Goal: Information Seeking & Learning: Learn about a topic

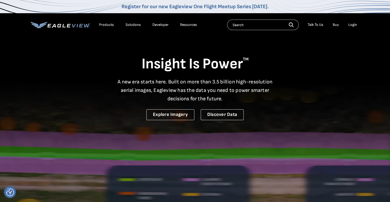
click at [243, 24] on input "text" at bounding box center [263, 25] width 72 height 11
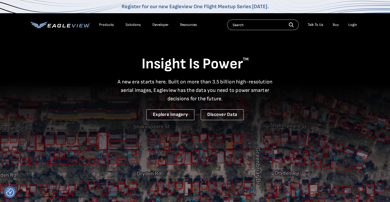
click at [243, 24] on input "text" at bounding box center [263, 25] width 72 height 11
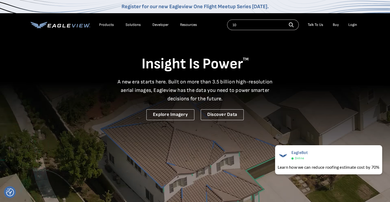
type input "1"
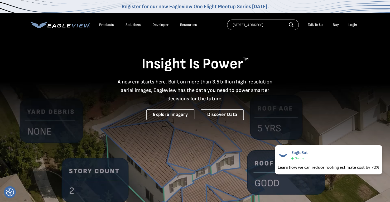
type input "[STREET_ADDRESS]"
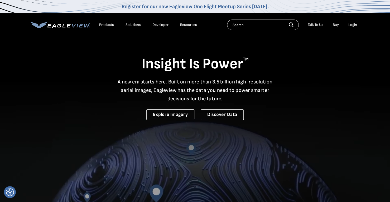
click at [108, 27] on li "Products" at bounding box center [107, 25] width 20 height 8
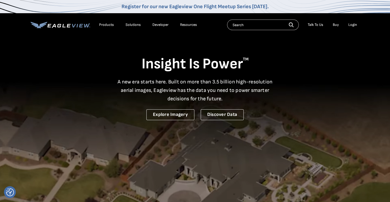
click at [109, 23] on div "Products" at bounding box center [106, 24] width 15 height 5
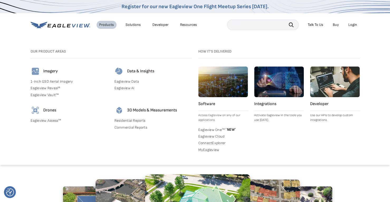
scroll to position [132, 0]
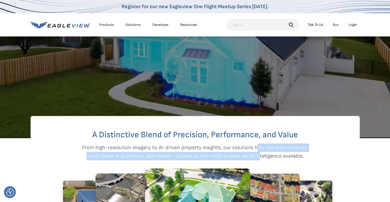
drag, startPoint x: 258, startPoint y: 155, endPoint x: 259, endPoint y: 150, distance: 5.0
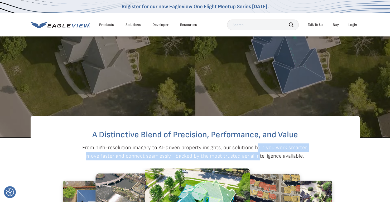
click at [259, 150] on p "From high-resolution imagery to AI-driven property insights, our solutions help…" at bounding box center [195, 151] width 226 height 17
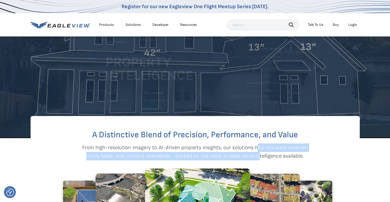
click at [259, 150] on p "From high-resolution imagery to AI-driven property insights, our solutions help…" at bounding box center [195, 151] width 226 height 17
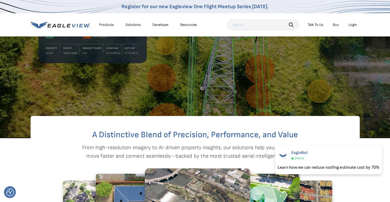
click at [232, 123] on div "A Distinctive Blend of Precision, Performance, and Value From high-resolution i…" at bounding box center [195, 201] width 329 height 170
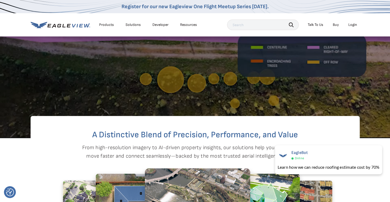
click at [245, 108] on video at bounding box center [195, 3] width 390 height 270
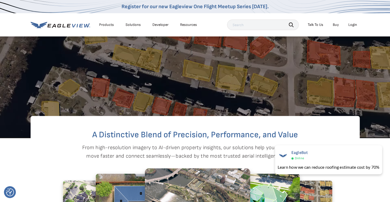
click at [246, 107] on video at bounding box center [195, 3] width 390 height 270
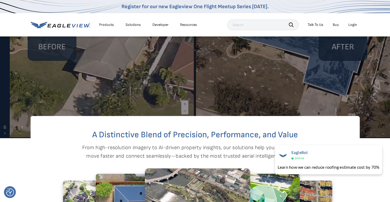
click at [246, 107] on video at bounding box center [195, 3] width 390 height 270
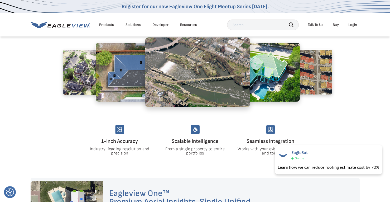
scroll to position [264, 0]
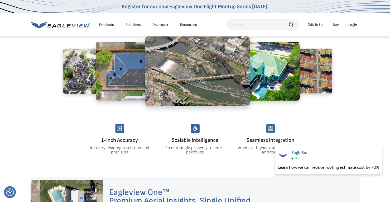
click at [122, 130] on img at bounding box center [119, 128] width 9 height 9
click at [121, 130] on img at bounding box center [119, 128] width 9 height 9
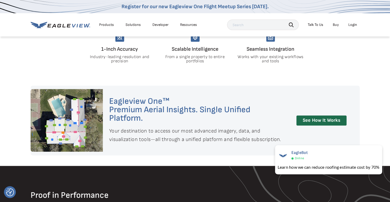
scroll to position [369, 0]
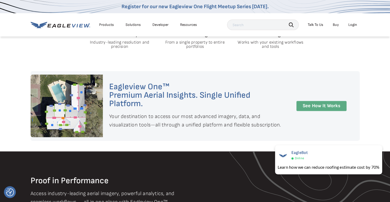
click at [319, 105] on link "See How It Works" at bounding box center [322, 106] width 50 height 10
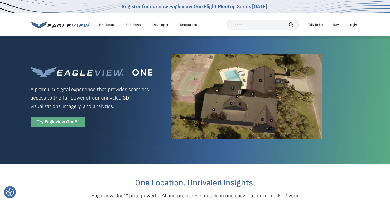
click at [61, 122] on div "Try Eagleview One™" at bounding box center [58, 122] width 54 height 10
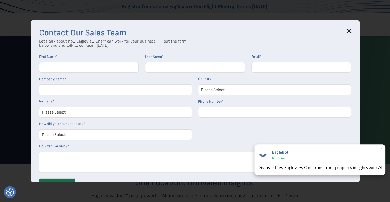
click at [282, 166] on div "Discover how Eagleview One transforms property insights with AI" at bounding box center [320, 167] width 125 height 7
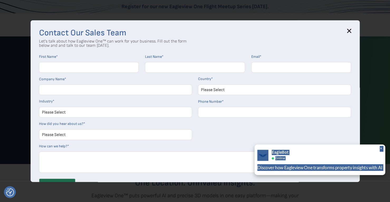
click at [0, 0] on iframe at bounding box center [0, 0] width 0 height 0
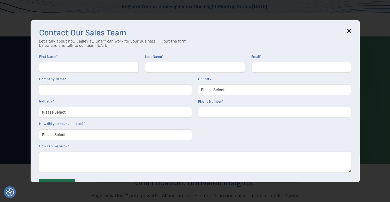
click at [350, 30] on icon at bounding box center [349, 30] width 3 height 3
